Goal: Task Accomplishment & Management: Complete application form

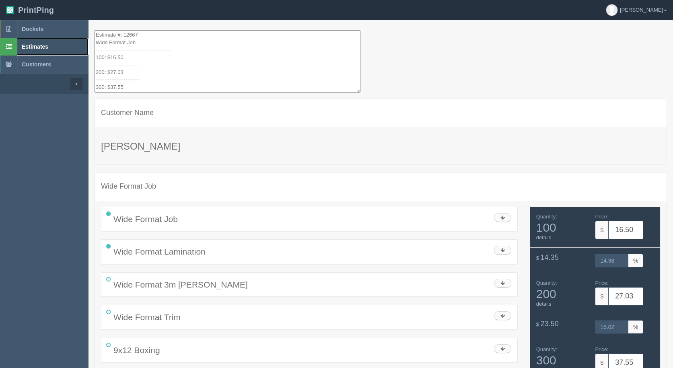
click at [46, 49] on span "Estimates" at bounding box center [35, 46] width 27 height 6
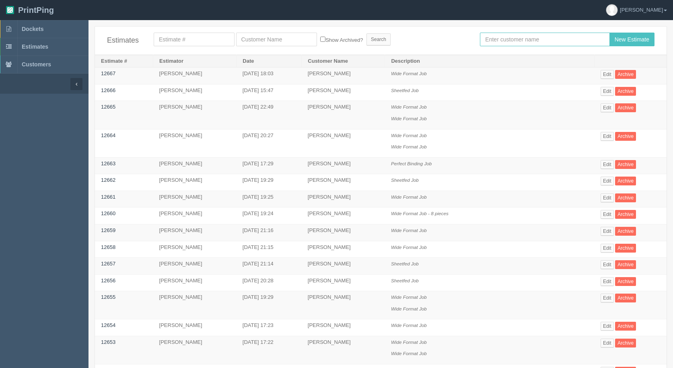
click at [506, 37] on input "text" at bounding box center [544, 40] width 129 height 14
type input "[PERSON_NAME]"
click at [609, 33] on input "New Estimate" at bounding box center [631, 40] width 45 height 14
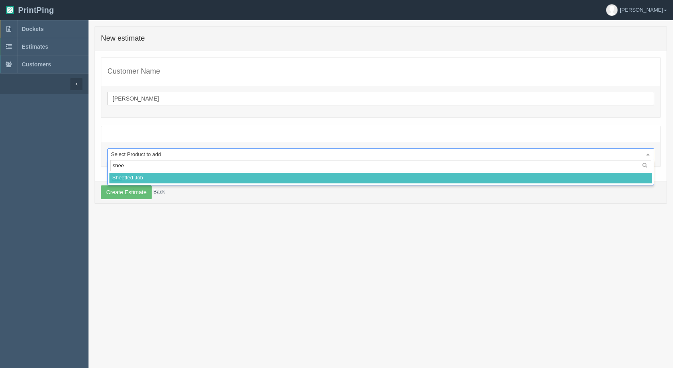
type input "sheet"
select select
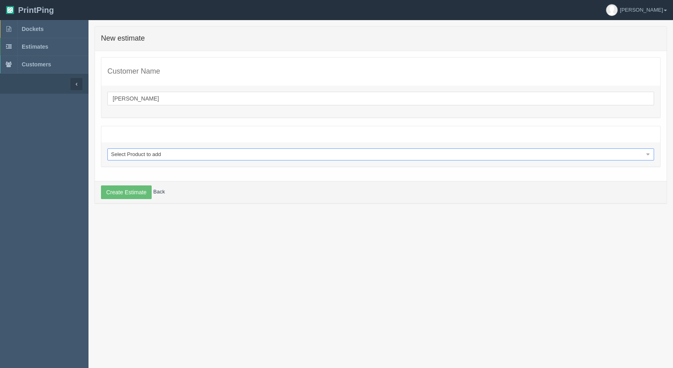
select select "0"
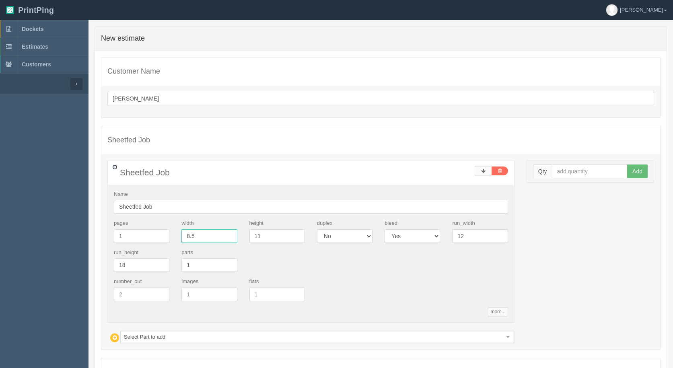
drag, startPoint x: 193, startPoint y: 234, endPoint x: 0, endPoint y: 181, distance: 199.9
click at [0, 181] on section "Dockets Estimates Customers" at bounding box center [336, 234] width 673 height 429
type input "5"
type input "6"
type input "4"
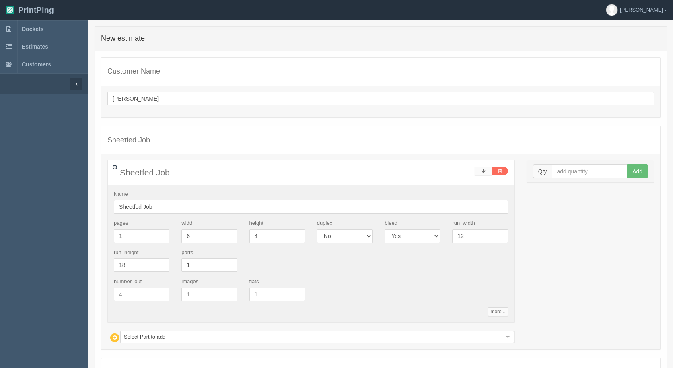
drag, startPoint x: 558, startPoint y: 162, endPoint x: 558, endPoint y: 169, distance: 6.8
click at [558, 165] on div "Qty Add" at bounding box center [590, 171] width 127 height 22
click at [558, 169] on input "text" at bounding box center [590, 171] width 76 height 14
type input "1000"
click at [627, 164] on button "Add" at bounding box center [637, 171] width 21 height 14
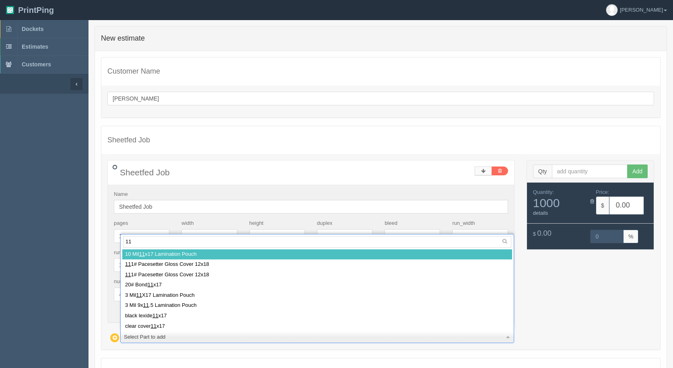
type input "111"
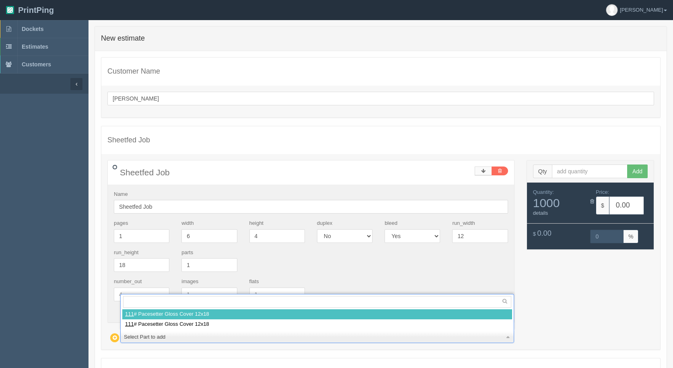
select select
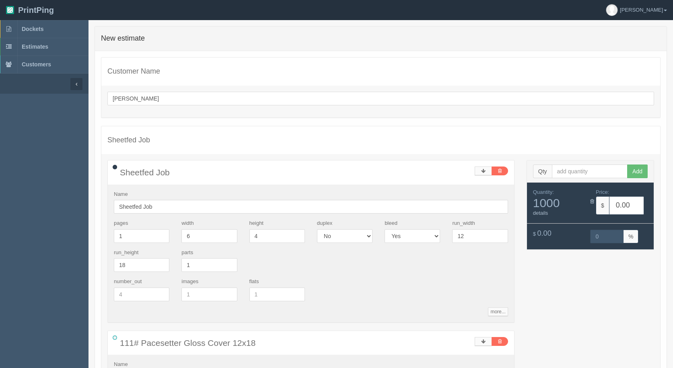
type input "c"
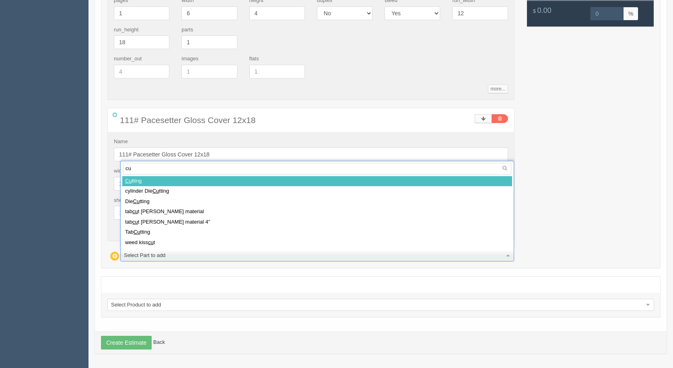
type input "cut"
select select
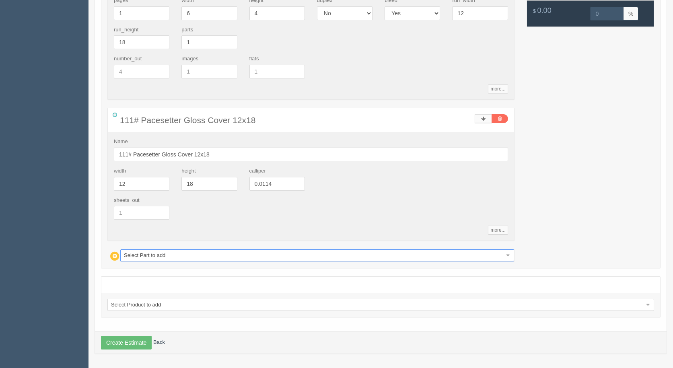
type input "5.20"
type input "100.00"
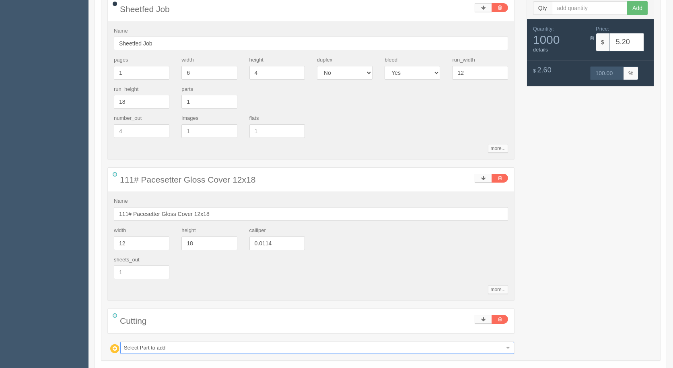
scroll to position [256, 0]
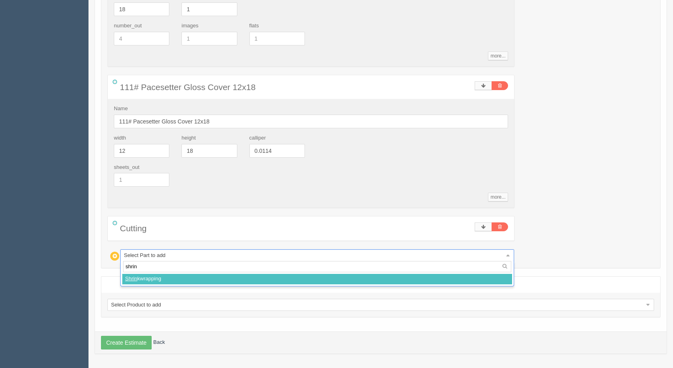
type input "shrink"
select select
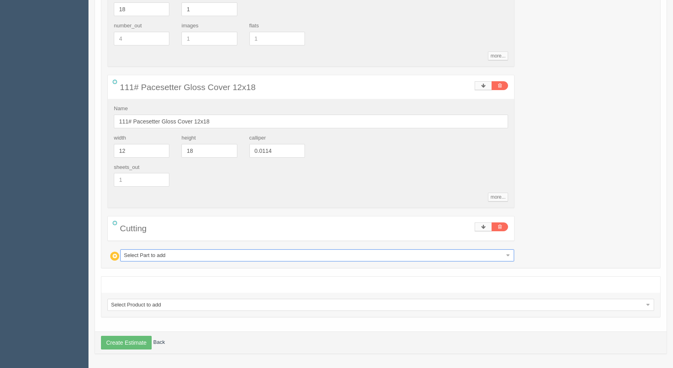
type input "239.03"
type input "16.07"
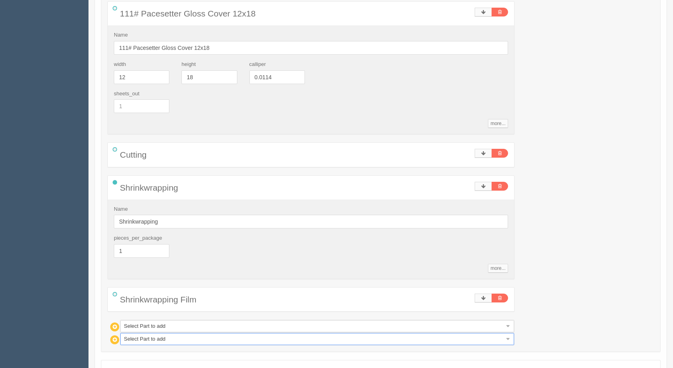
scroll to position [336, 0]
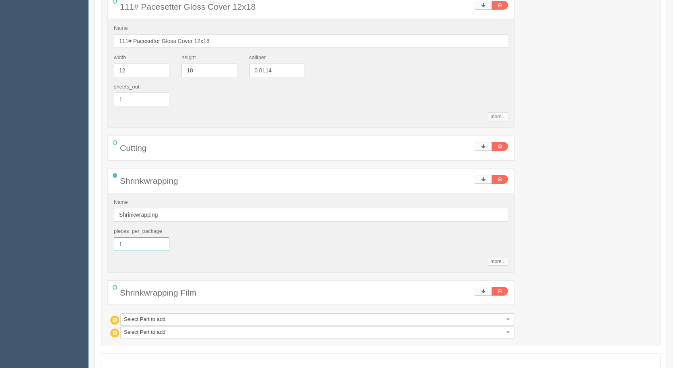
drag, startPoint x: 137, startPoint y: 244, endPoint x: 42, endPoint y: 216, distance: 99.1
click at [47, 219] on section "Dockets Estimates Customers" at bounding box center [336, 64] width 673 height 761
type input "20"
type input "16.89"
type input "32.26"
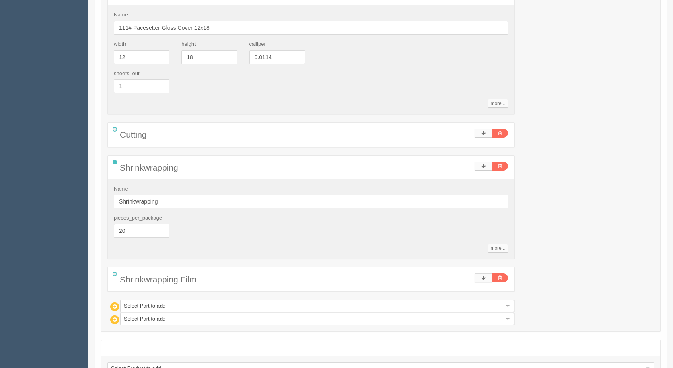
scroll to position [413, 0]
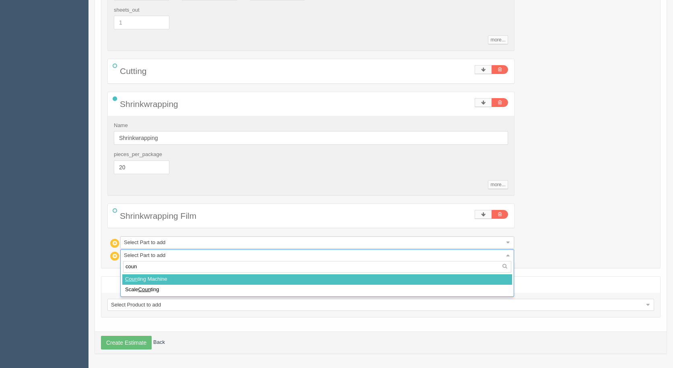
type input "count"
select select
type input "22.12"
type input "27.71"
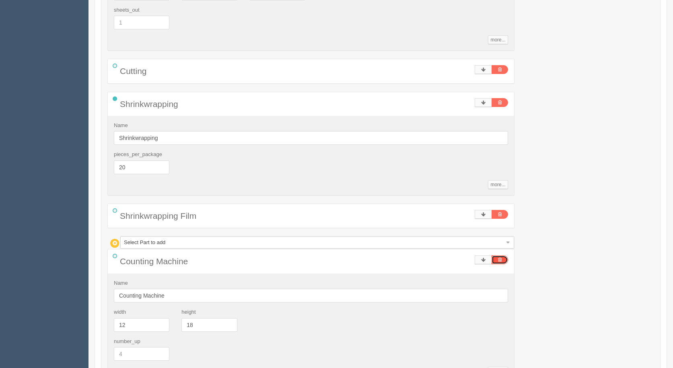
click at [504, 260] on link at bounding box center [499, 259] width 16 height 9
type input "16.89"
type input "32.26"
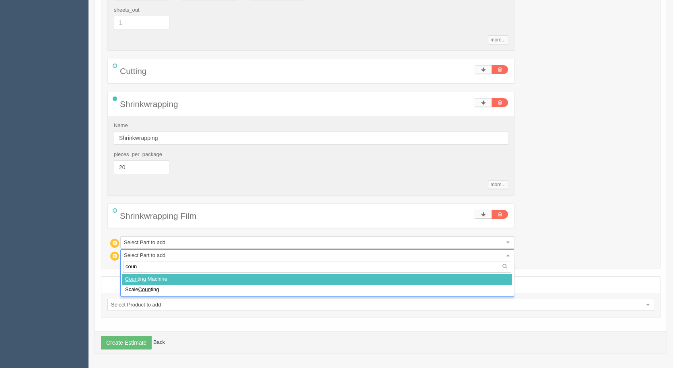
type input "count"
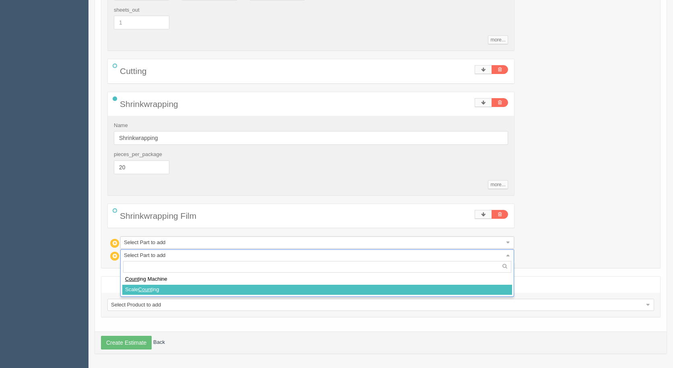
select select
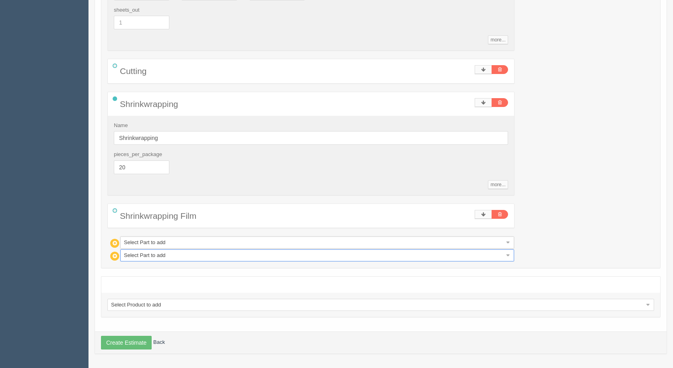
type input "22.71"
type input "27.44"
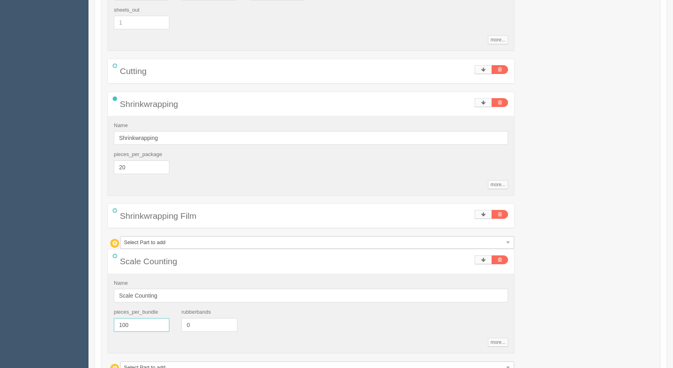
drag, startPoint x: 150, startPoint y: 330, endPoint x: 33, endPoint y: 302, distance: 119.5
click at [41, 307] on section "Dockets Estimates Customers" at bounding box center [336, 43] width 673 height 873
type input "20"
type input "26.03"
type input "25.69"
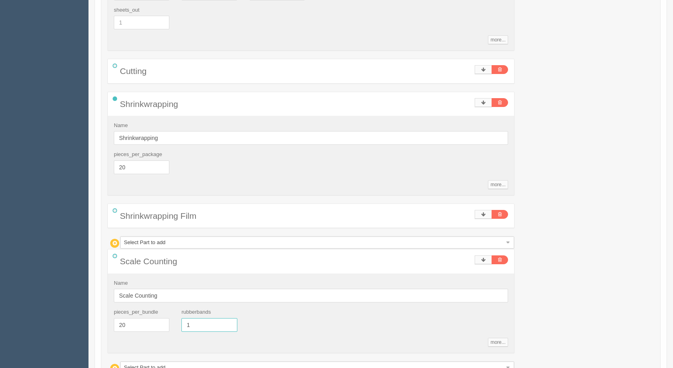
type input "1"
type input "30.18"
type input "24.10"
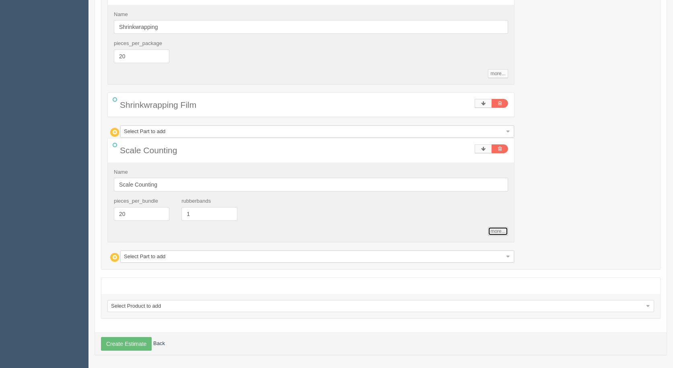
scroll to position [525, 0]
click at [134, 345] on button "Create Estimate" at bounding box center [126, 343] width 51 height 14
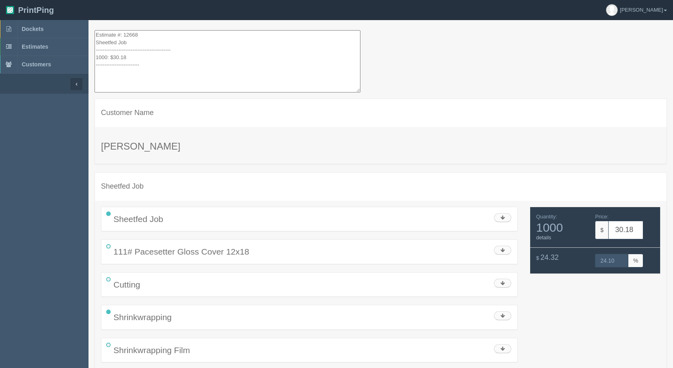
drag, startPoint x: 130, startPoint y: 71, endPoint x: 51, endPoint y: -35, distance: 132.3
click at [51, 0] on html "PrintPing [PERSON_NAME] Administration Edit account ( [EMAIL_ADDRESS][DOMAIN_NA…" at bounding box center [336, 215] width 673 height 431
